Goal: Task Accomplishment & Management: Manage account settings

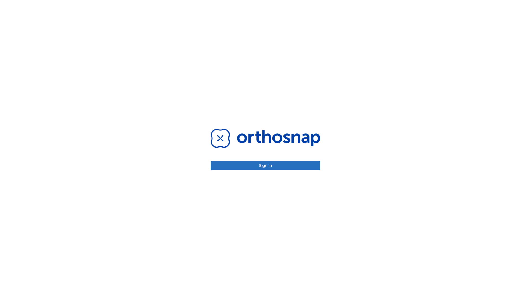
click at [266, 165] on button "Sign in" at bounding box center [266, 165] width 110 height 9
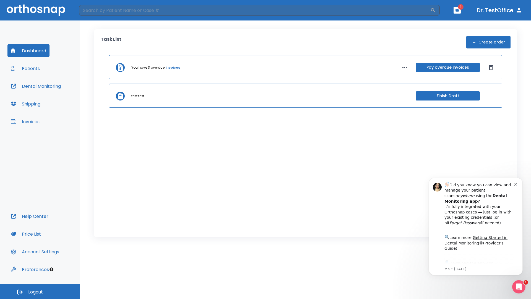
click at [40, 291] on span "Logout" at bounding box center [35, 292] width 15 height 6
